Goal: Information Seeking & Learning: Learn about a topic

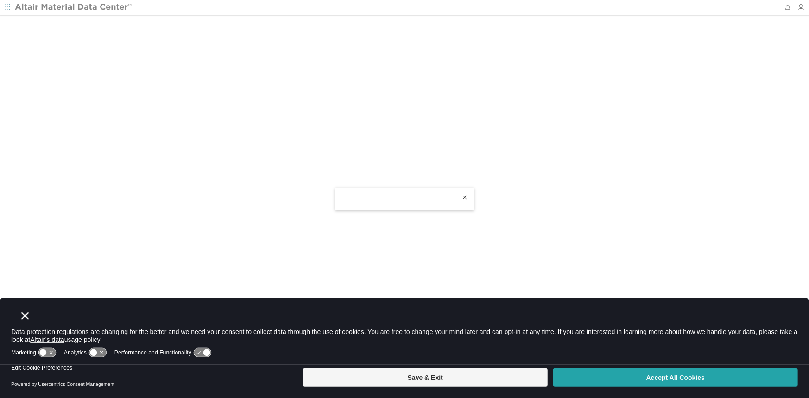
click at [672, 374] on button "Accept All Cookies" at bounding box center [675, 377] width 245 height 19
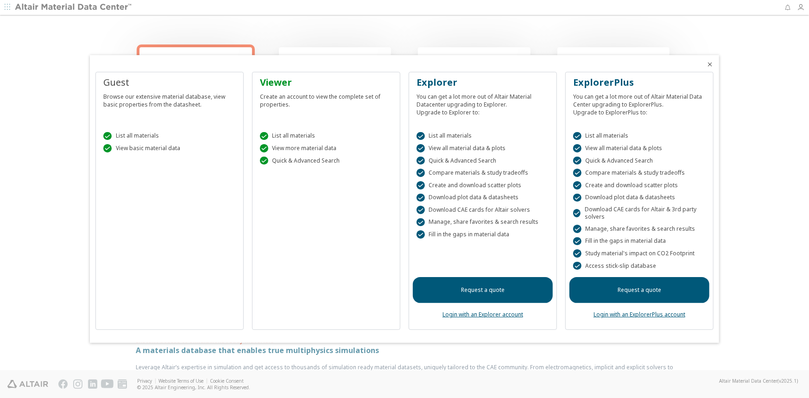
click at [710, 63] on icon "Close" at bounding box center [709, 64] width 7 height 7
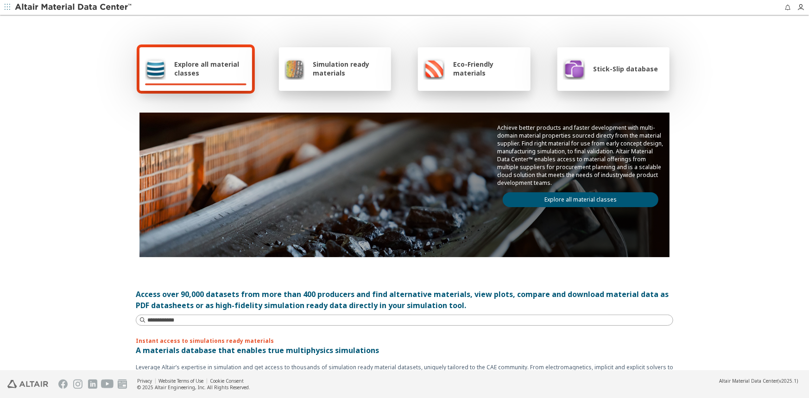
click at [313, 76] on span "Simulation ready materials" at bounding box center [349, 69] width 73 height 18
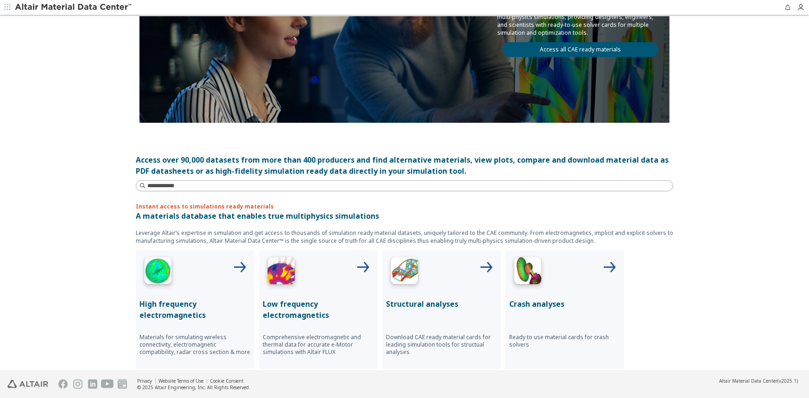
scroll to position [232, 0]
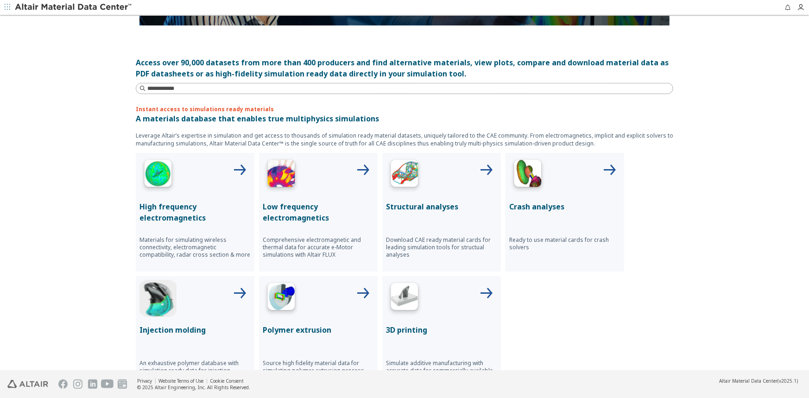
click at [594, 182] on div at bounding box center [564, 175] width 111 height 37
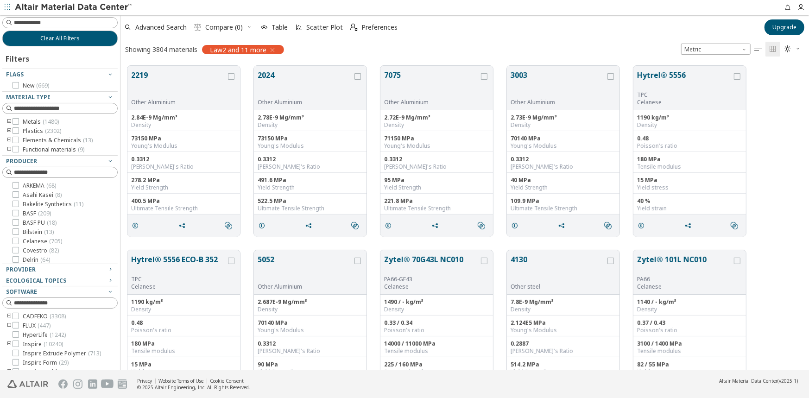
scroll to position [304, 681]
click at [206, 97] on button "2219" at bounding box center [178, 83] width 95 height 29
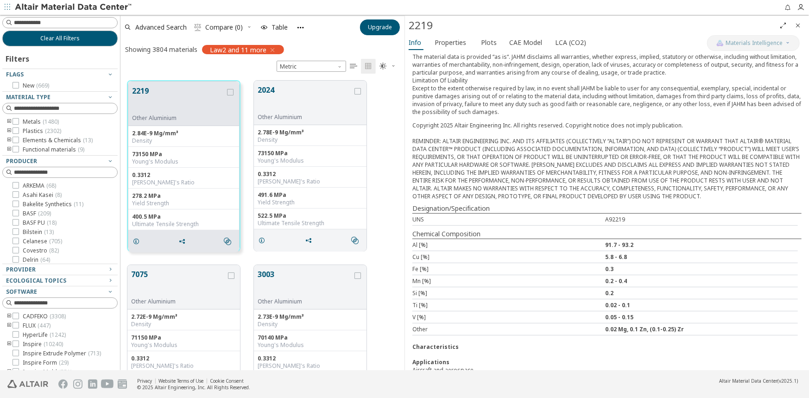
scroll to position [157, 0]
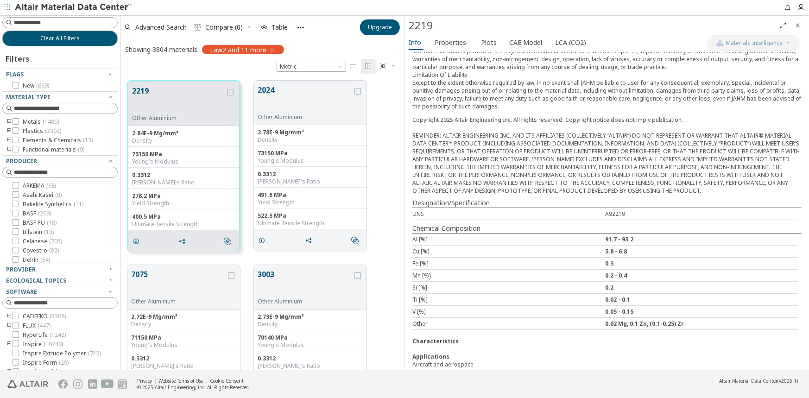
click at [797, 25] on icon "Close" at bounding box center [797, 25] width 7 height 7
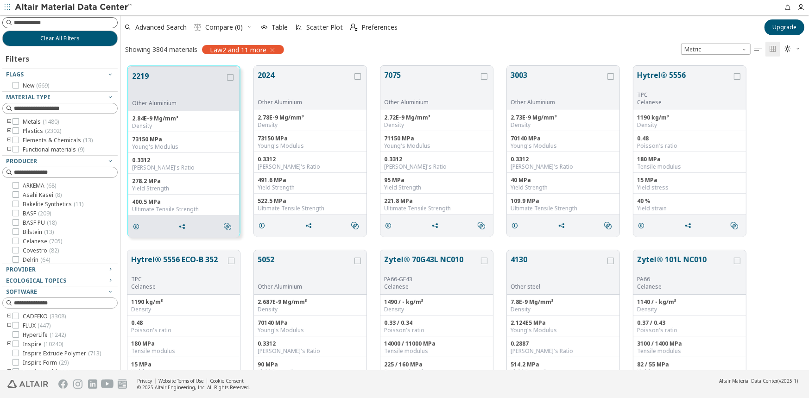
click at [55, 22] on input at bounding box center [65, 22] width 103 height 9
type input "****"
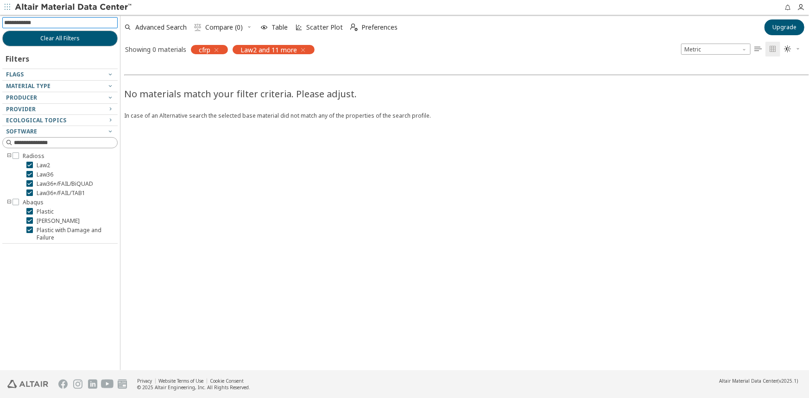
click at [45, 24] on input at bounding box center [60, 23] width 113 height 10
type input "******"
click at [45, 24] on input at bounding box center [60, 23] width 113 height 10
type input "*****"
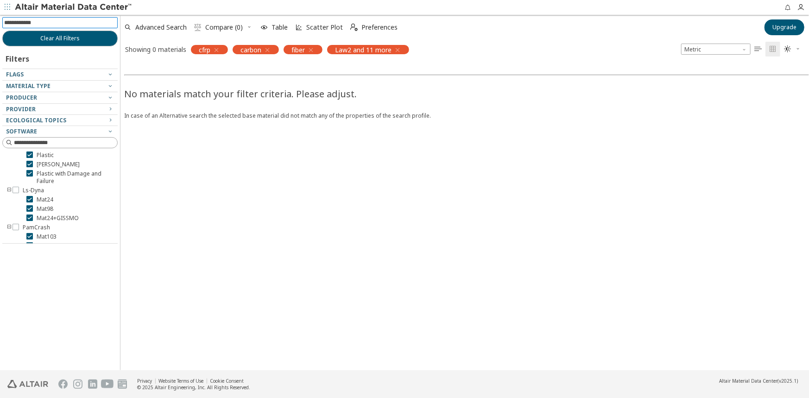
scroll to position [65, 0]
